Goal: Task Accomplishment & Management: Manage account settings

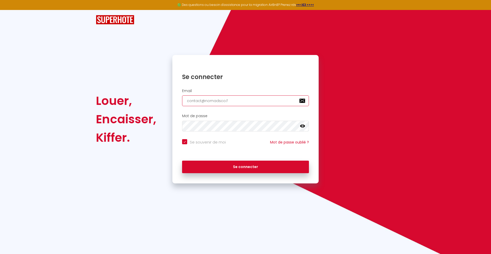
type input "[EMAIL_ADDRESS][DOMAIN_NAME]"
checkbox input "true"
type input "[EMAIL_ADDRESS][DOMAIN_NAME]"
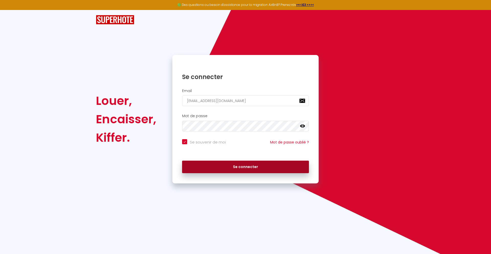
click at [246, 167] on button "Se connecter" at bounding box center [245, 167] width 127 height 13
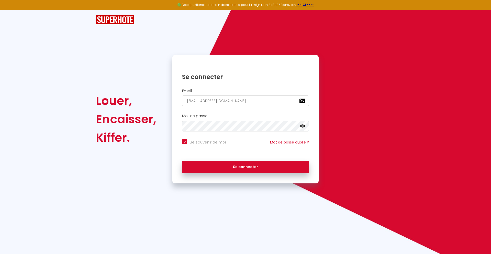
checkbox input "true"
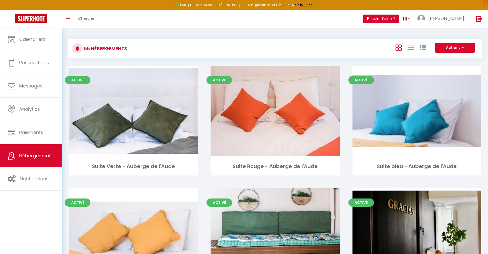
scroll to position [444, 0]
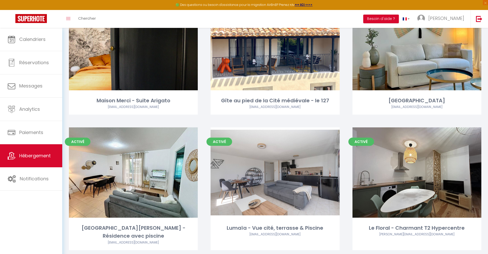
click at [275, 45] on link "Editer" at bounding box center [275, 45] width 31 height 10
select select "3"
select select "2"
select select "1"
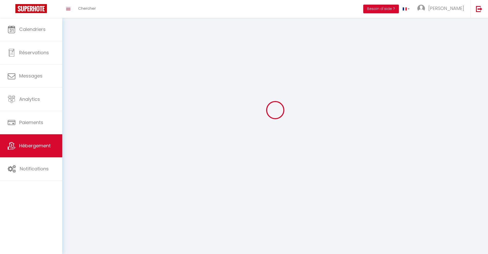
select select
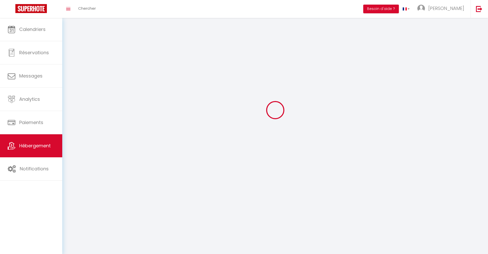
select select
checkbox input "false"
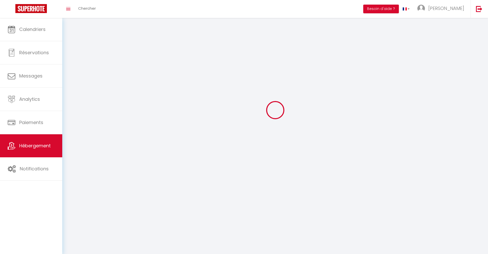
select select
select select "1"
select select "28"
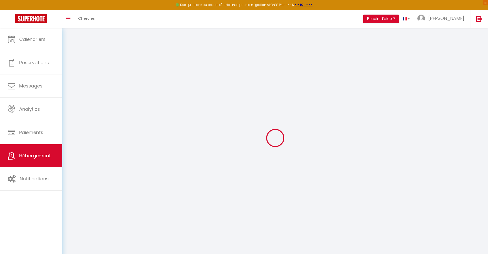
select select
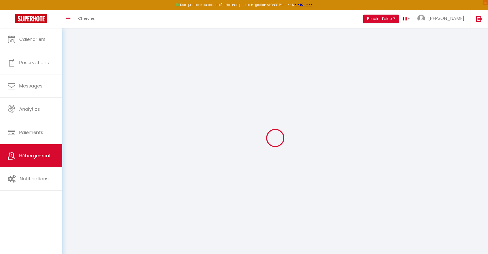
select select
checkbox input "false"
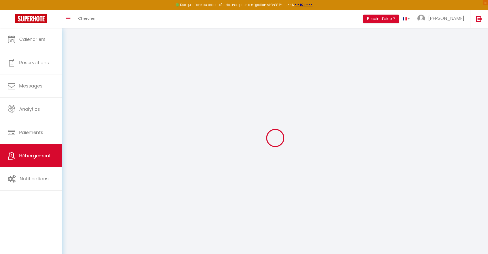
select select
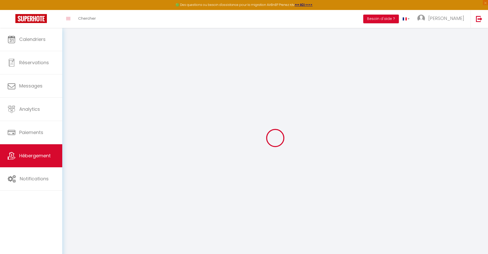
select select
checkbox input "false"
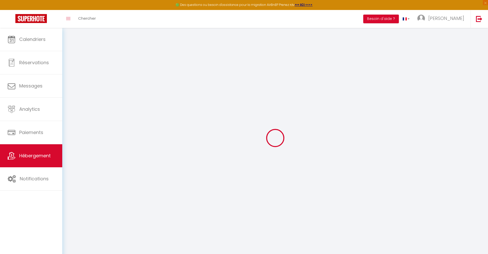
checkbox input "false"
select select
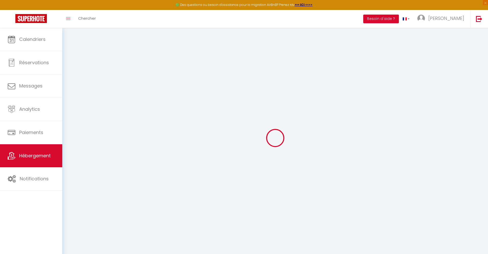
select select
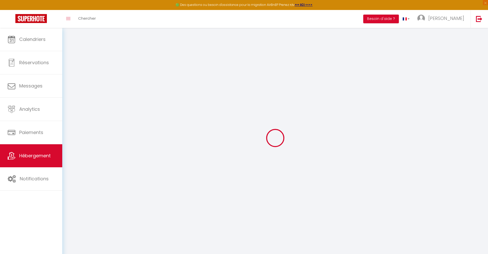
checkbox input "false"
select select
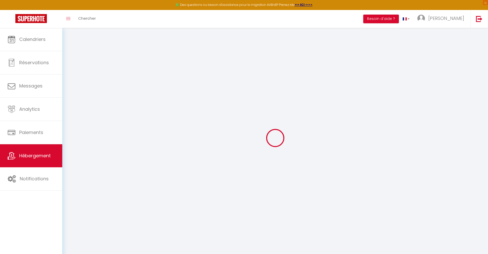
select select
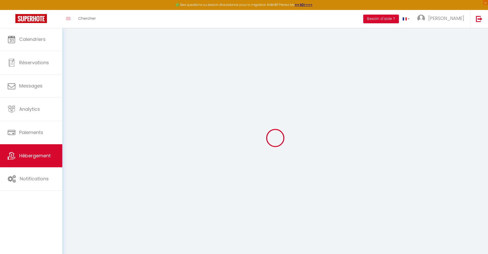
select select
checkbox input "false"
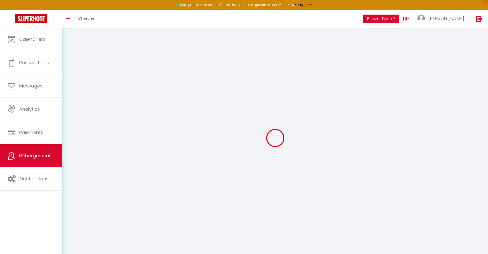
checkbox input "false"
select select
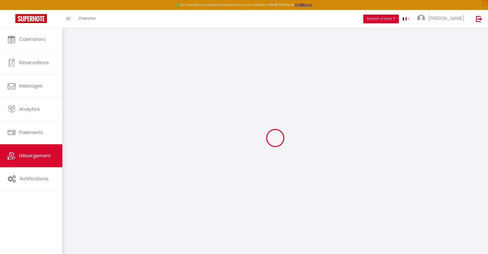
select select
checkbox input "false"
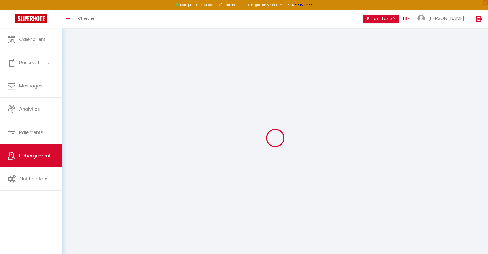
checkbox input "false"
select select
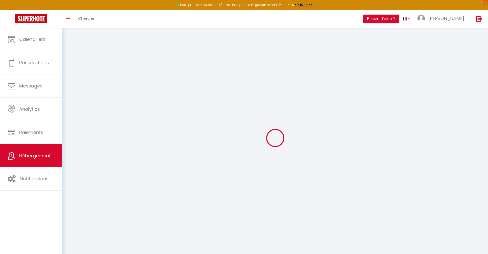
type input "Gîte au pied de la Cité médiévale - le 127"
type input "[PERSON_NAME]"
type input "Baraness"
type input "10"
type input "30"
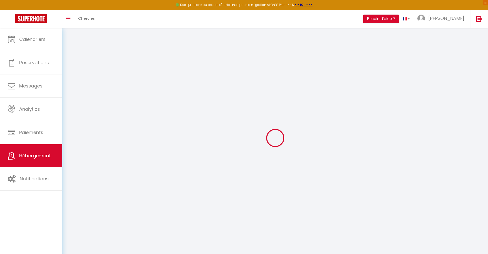
select select
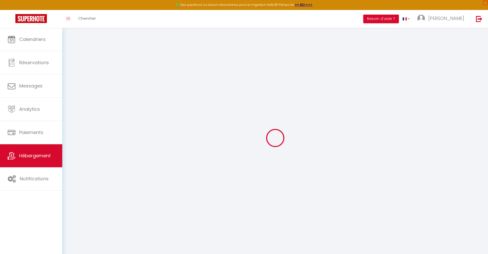
type input "[GEOGRAPHIC_DATA]"
type input "[EMAIL_ADDRESS][DOMAIN_NAME]"
select select
checkbox input "false"
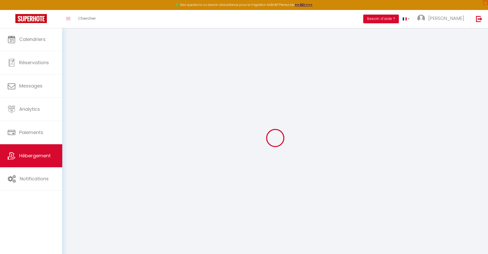
checkbox input "false"
type input "0"
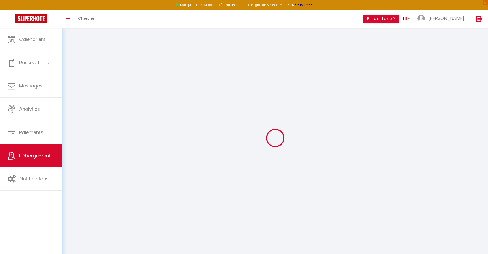
type input "0"
select select
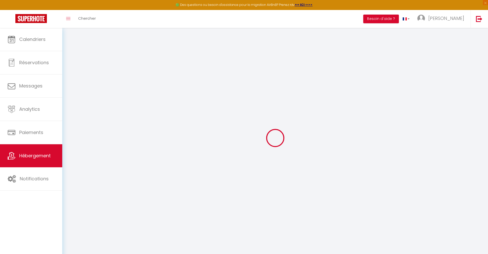
select select
checkbox input "false"
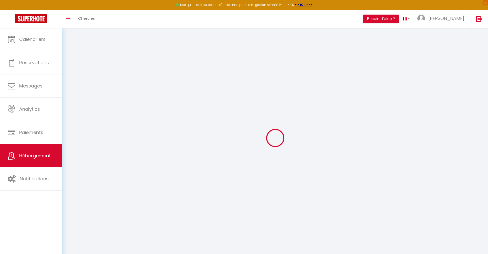
checkbox input "false"
select select
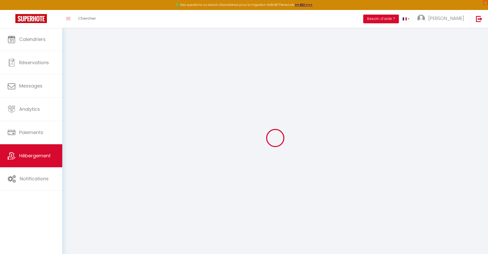
select select
checkbox input "false"
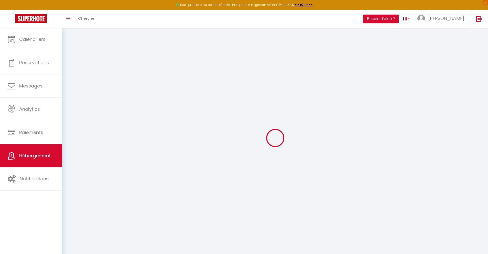
checkbox input "false"
select select
checkbox input "false"
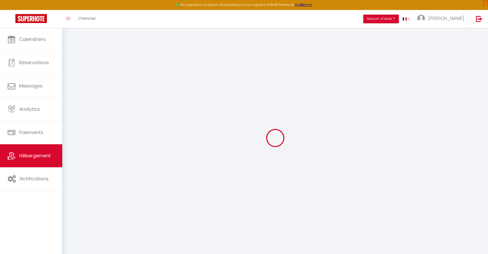
checkbox input "false"
select select "14:00"
select select
select select "11:00"
select select "30"
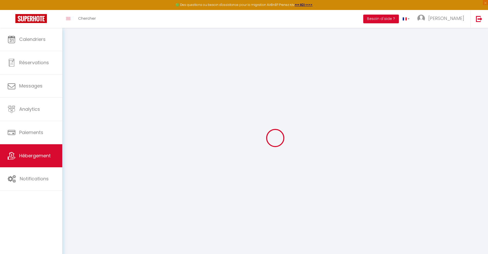
select select "120"
select select
checkbox input "false"
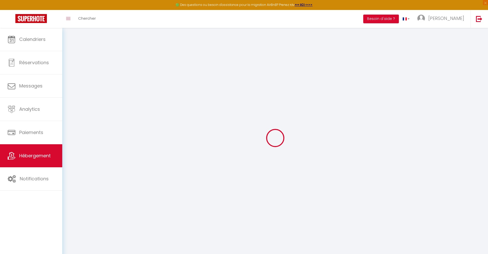
checkbox input "false"
select select
checkbox input "false"
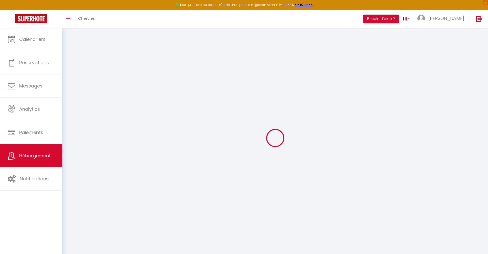
checkbox input "false"
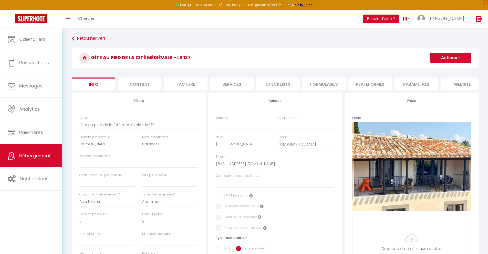
select select
checkbox input "false"
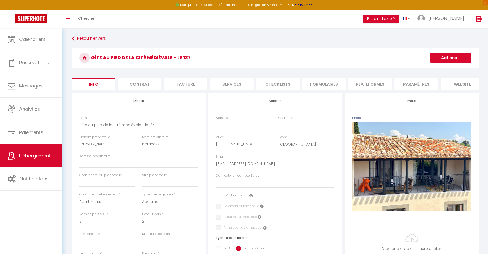
checkbox input "false"
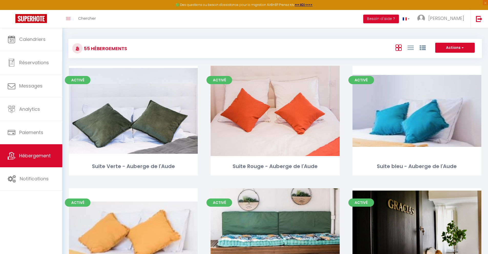
scroll to position [444, 0]
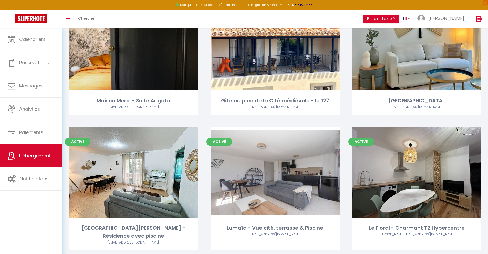
click at [416, 45] on link "Editer" at bounding box center [416, 45] width 31 height 10
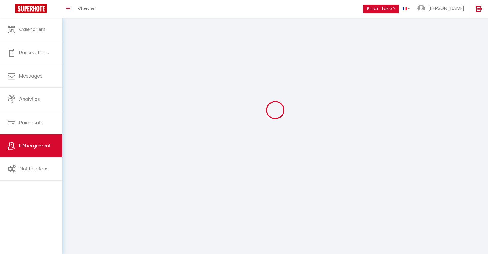
select select "1"
select select "28"
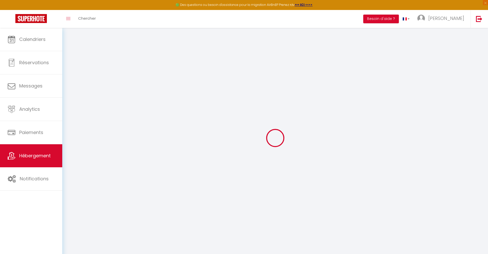
select select
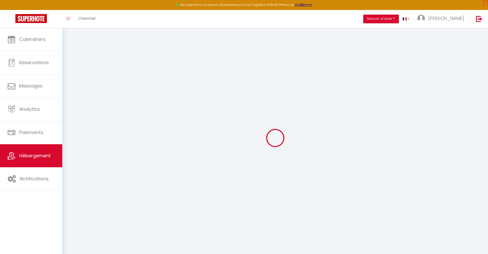
select select
checkbox input "false"
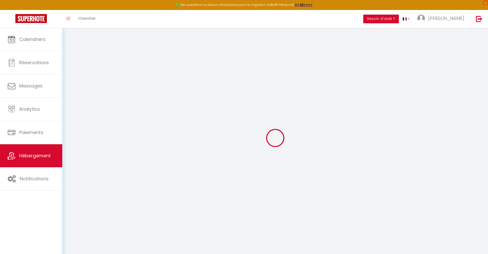
select select
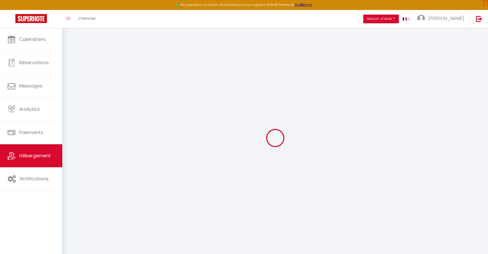
select select
checkbox input "false"
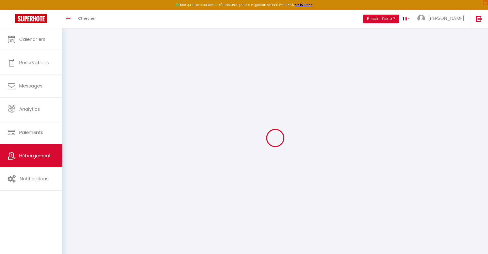
checkbox input "false"
select select
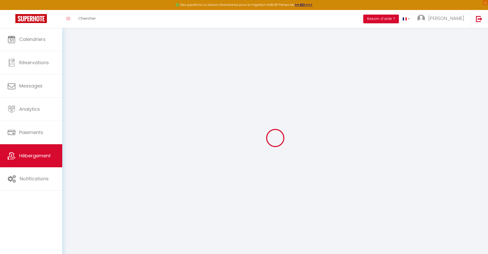
select select
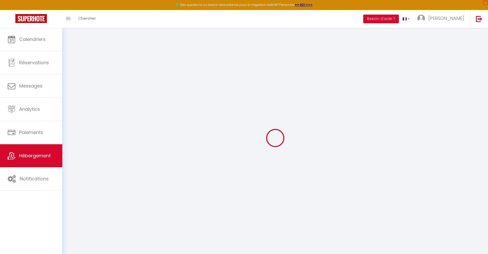
checkbox input "false"
select select
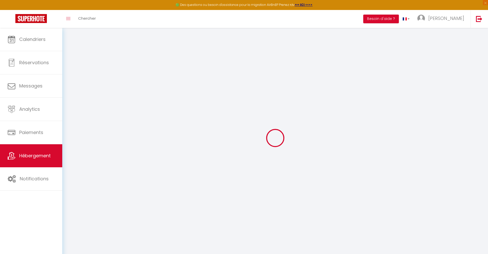
select select
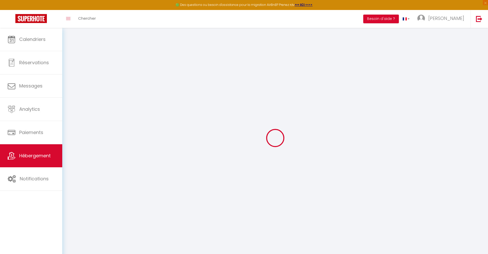
select select
checkbox input "false"
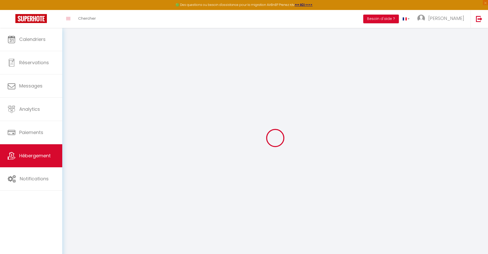
checkbox input "false"
select select
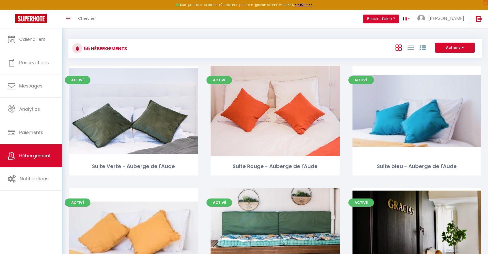
scroll to position [571, 0]
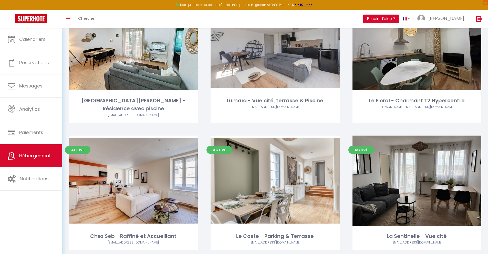
click at [133, 45] on link "Editer" at bounding box center [133, 45] width 31 height 10
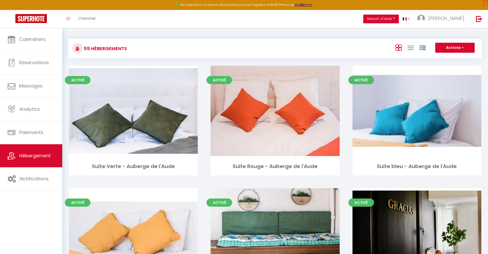
scroll to position [571, 0]
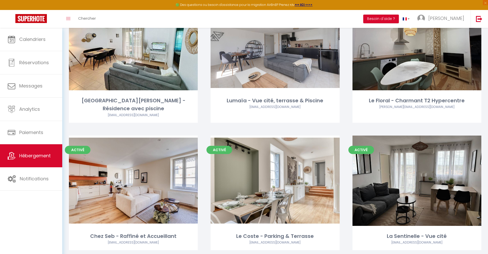
click at [275, 45] on link "Editer" at bounding box center [275, 45] width 31 height 10
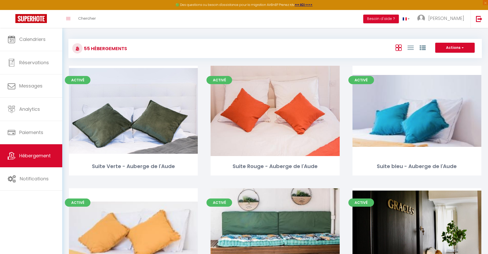
scroll to position [571, 0]
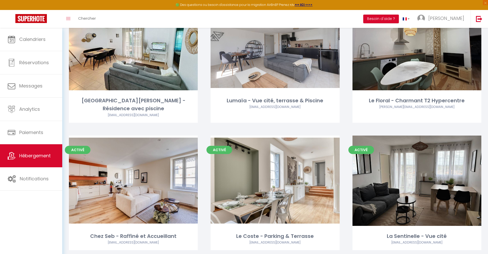
click at [416, 45] on link "Editer" at bounding box center [416, 45] width 31 height 10
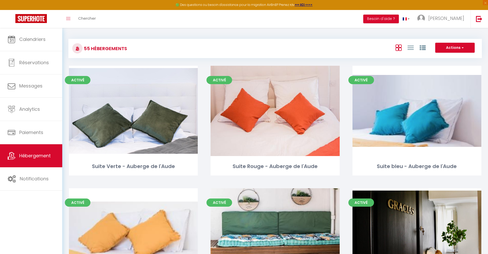
scroll to position [698, 0]
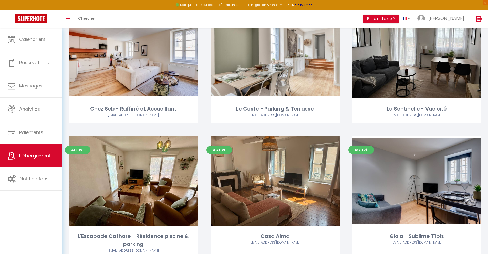
click at [133, 48] on link "Editer" at bounding box center [133, 53] width 31 height 10
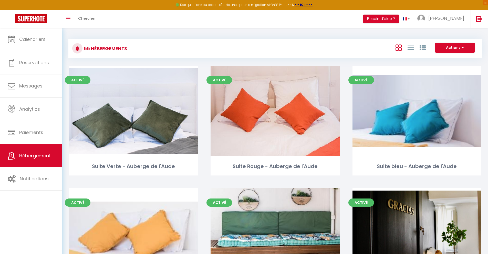
scroll to position [698, 0]
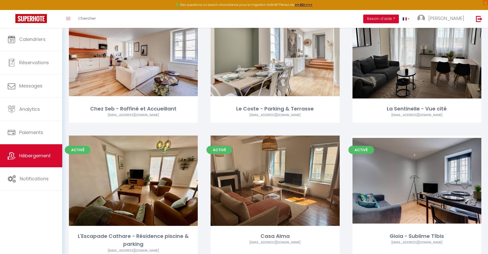
click at [275, 48] on link "Editer" at bounding box center [275, 53] width 31 height 10
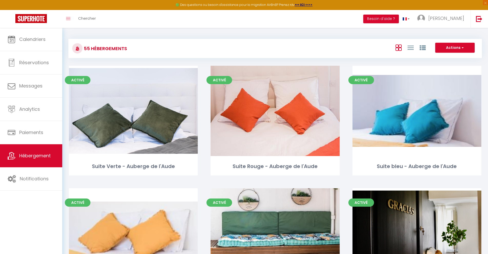
scroll to position [698, 0]
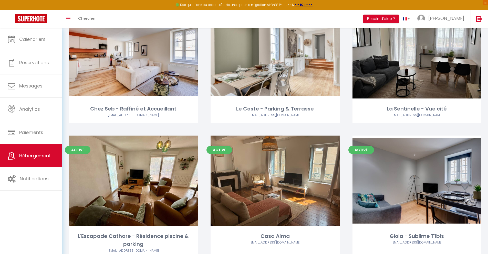
click at [416, 48] on link "Editer" at bounding box center [416, 53] width 31 height 10
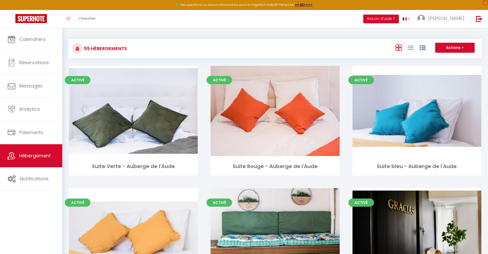
scroll to position [826, 0]
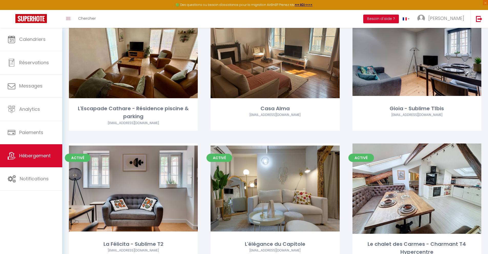
click at [133, 48] on link "Editer" at bounding box center [133, 53] width 31 height 10
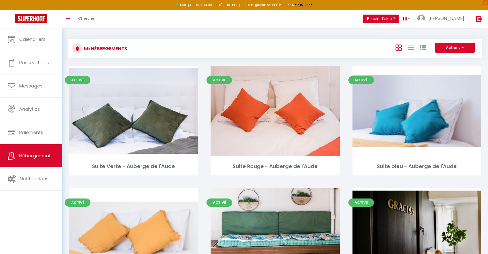
scroll to position [826, 0]
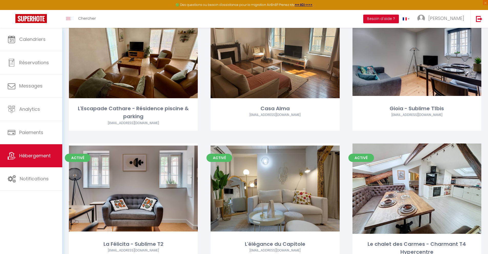
click at [275, 48] on link "Editer" at bounding box center [275, 53] width 31 height 10
